Goal: Use online tool/utility

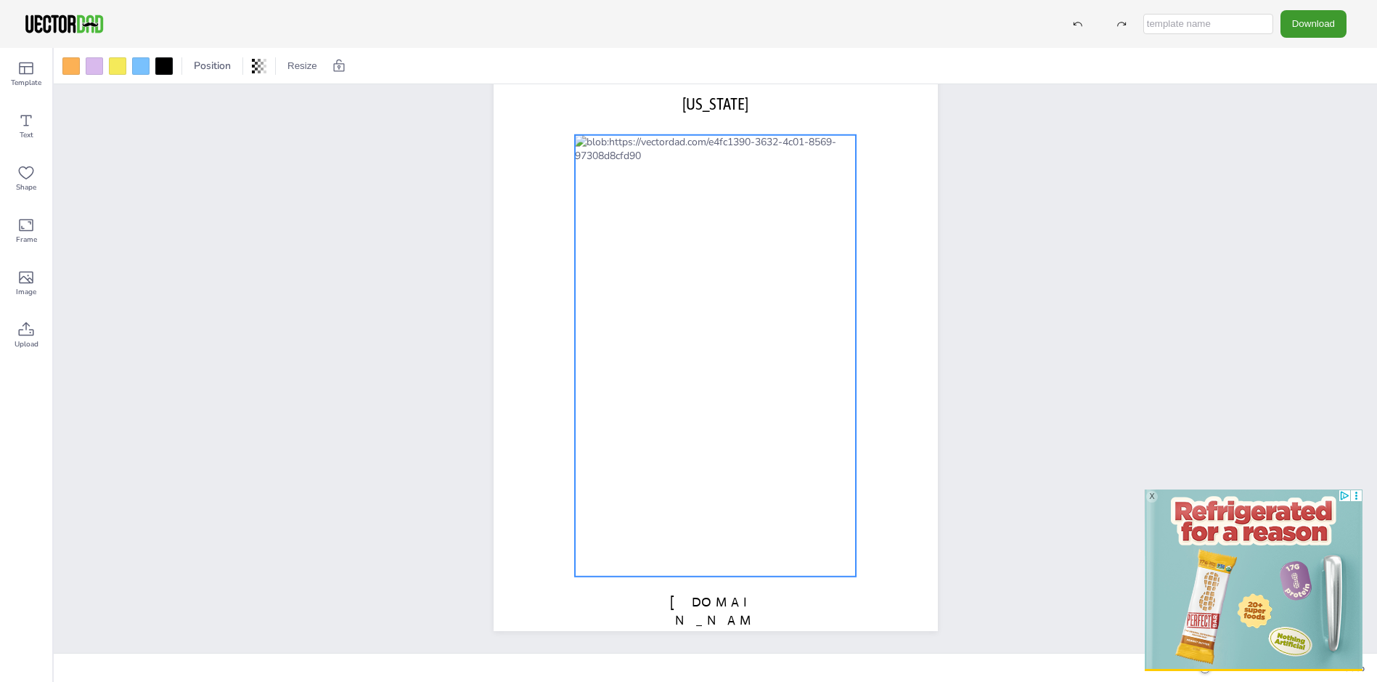
click at [748, 139] on div at bounding box center [716, 355] width 282 height 441
click at [738, 109] on icon at bounding box center [738, 105] width 17 height 17
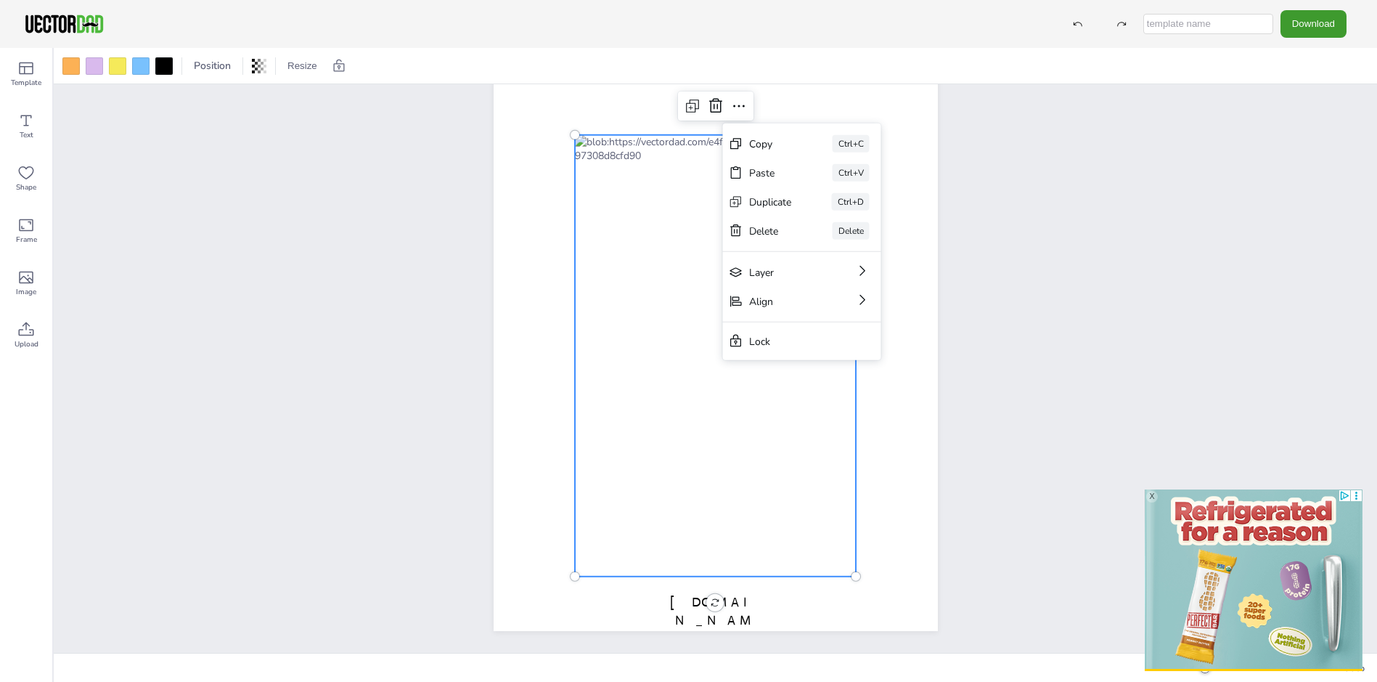
click at [950, 136] on div "[DOMAIN_NAME] [US_STATE]" at bounding box center [716, 344] width 488 height 574
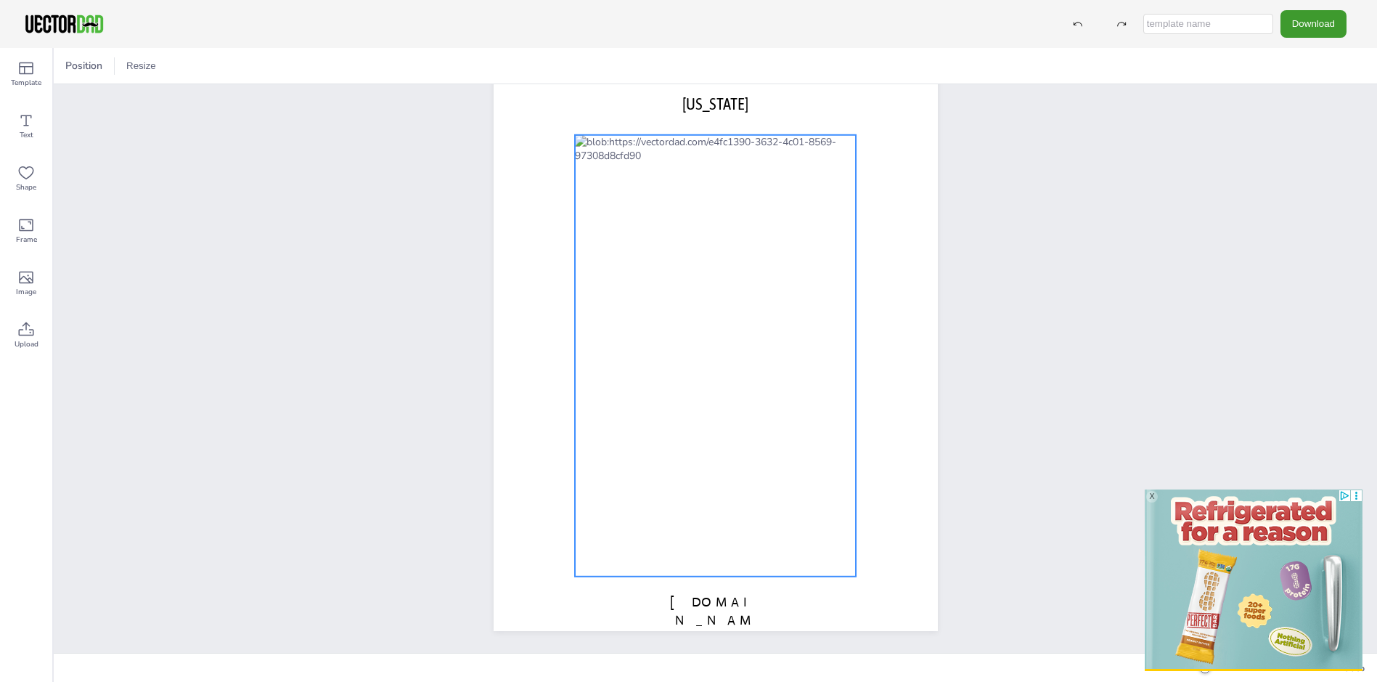
click at [746, 137] on div at bounding box center [716, 355] width 282 height 441
click at [163, 65] on div at bounding box center [163, 65] width 17 height 17
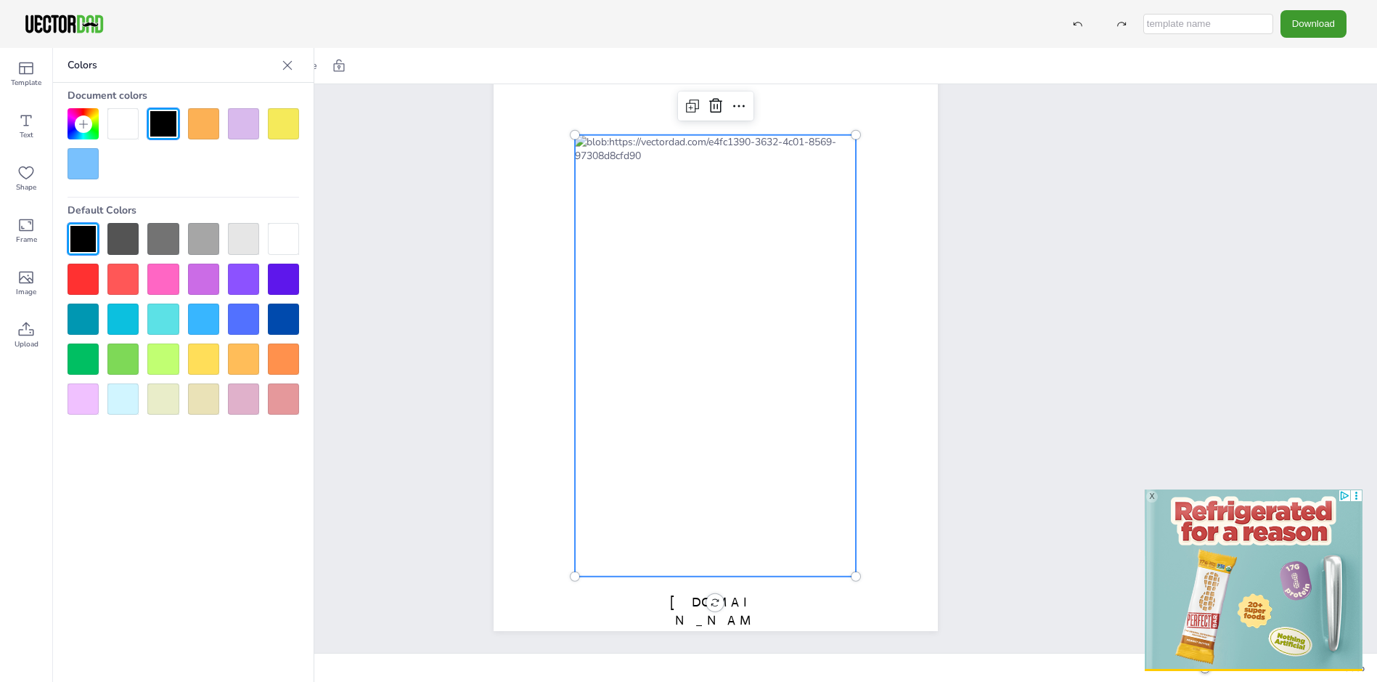
click at [78, 232] on div at bounding box center [83, 238] width 31 height 31
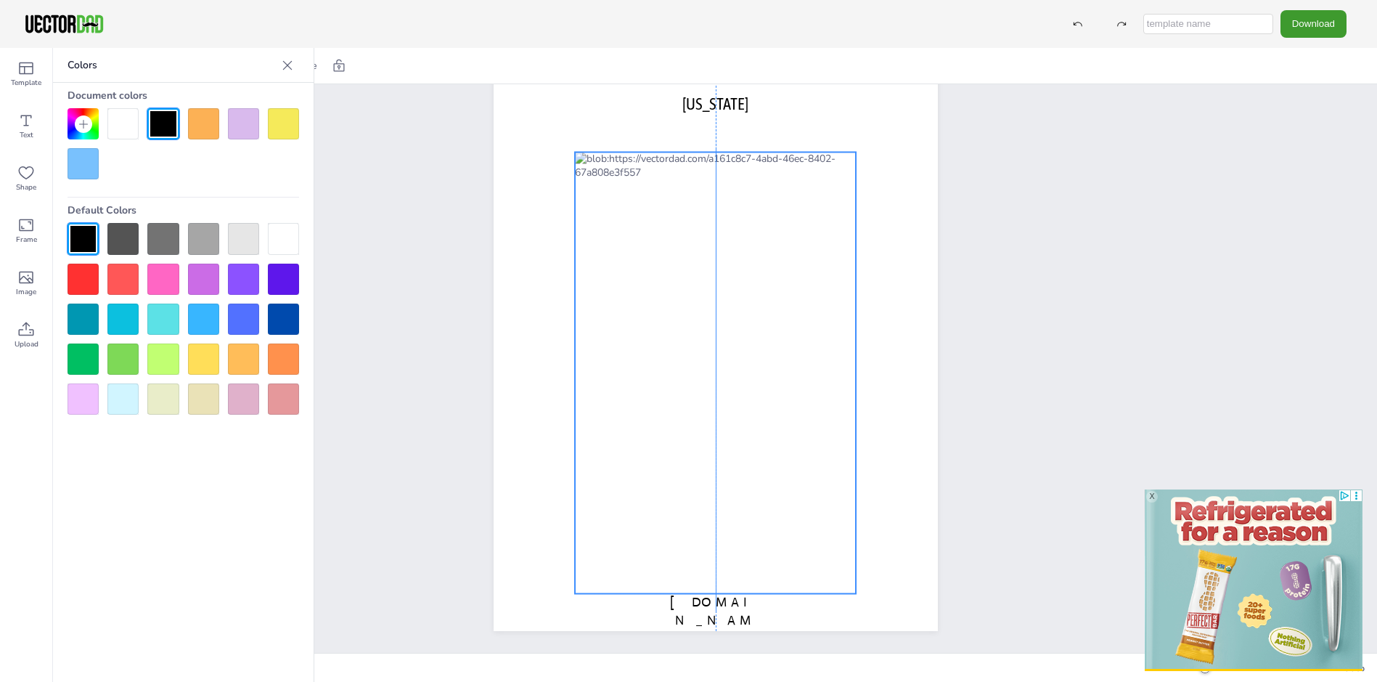
drag, startPoint x: 747, startPoint y: 138, endPoint x: 747, endPoint y: 152, distance: 14.5
click at [747, 152] on div at bounding box center [716, 372] width 282 height 441
click at [376, 182] on div "[DOMAIN_NAME] [US_STATE]" at bounding box center [716, 344] width 1324 height 618
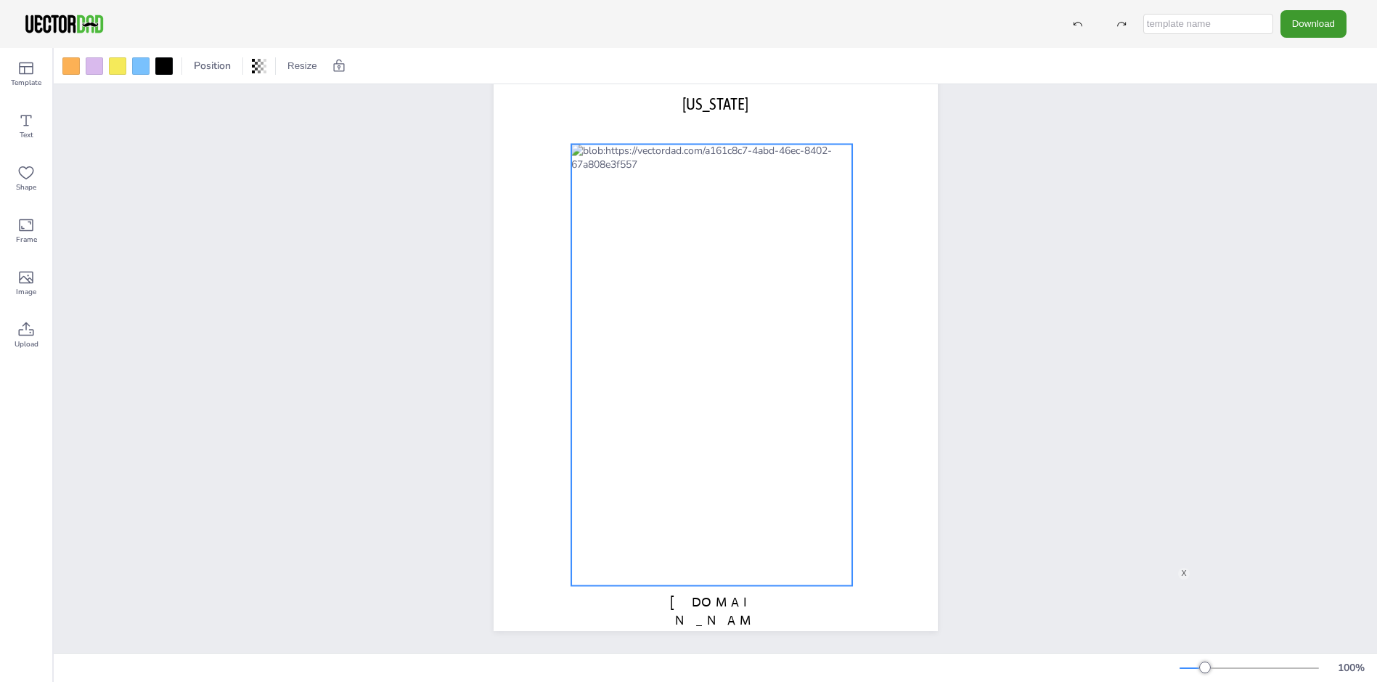
drag, startPoint x: 747, startPoint y: 153, endPoint x: 744, endPoint y: 139, distance: 15.0
click at [744, 144] on div at bounding box center [712, 364] width 282 height 441
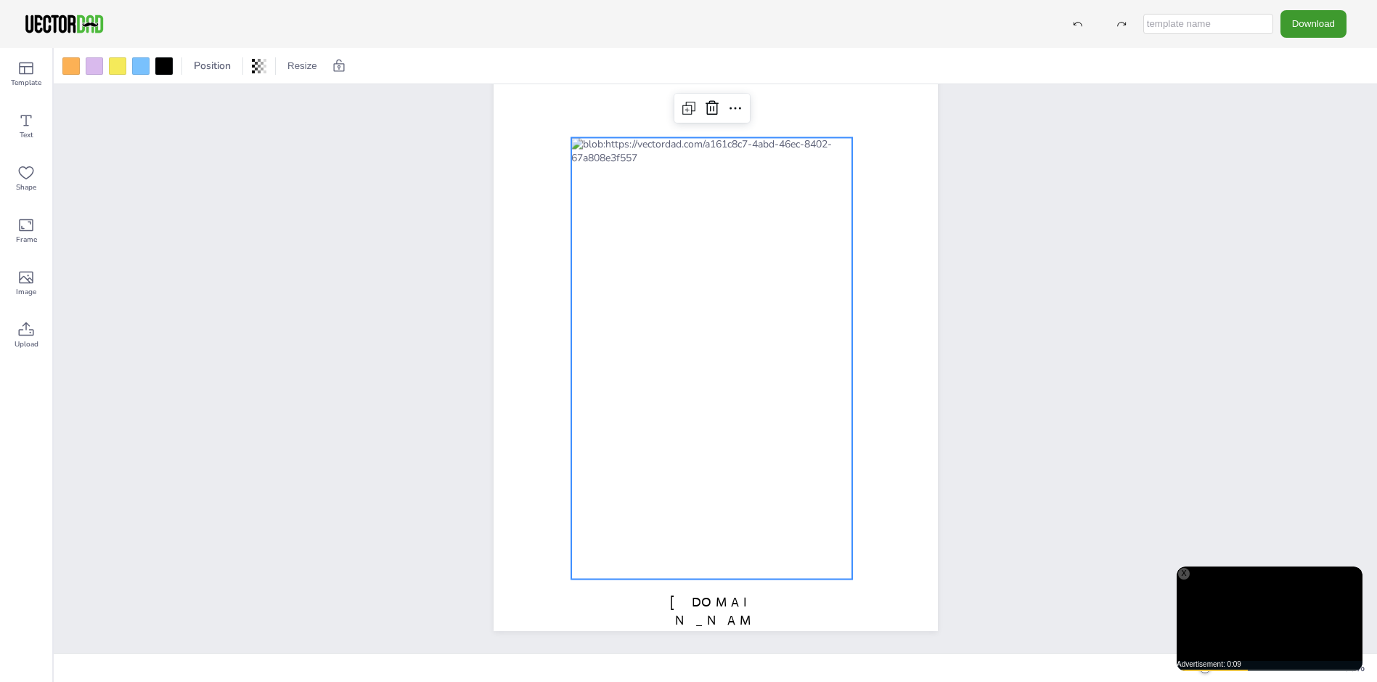
click at [1002, 235] on div "[DOMAIN_NAME] [US_STATE]" at bounding box center [716, 344] width 1324 height 618
